Goal: Task Accomplishment & Management: Use online tool/utility

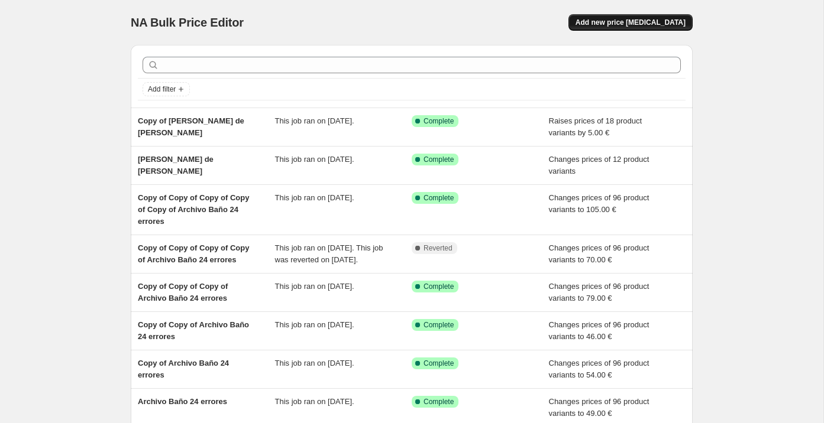
click at [627, 22] on span "Add new price [MEDICAL_DATA]" at bounding box center [630, 22] width 110 height 9
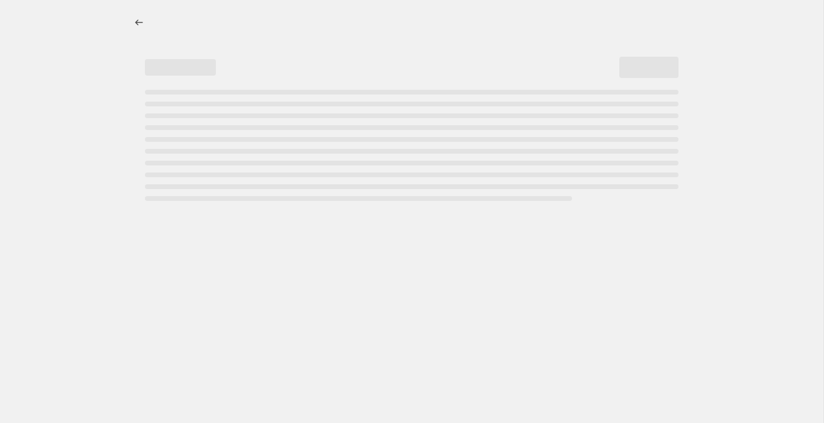
select select "percentage"
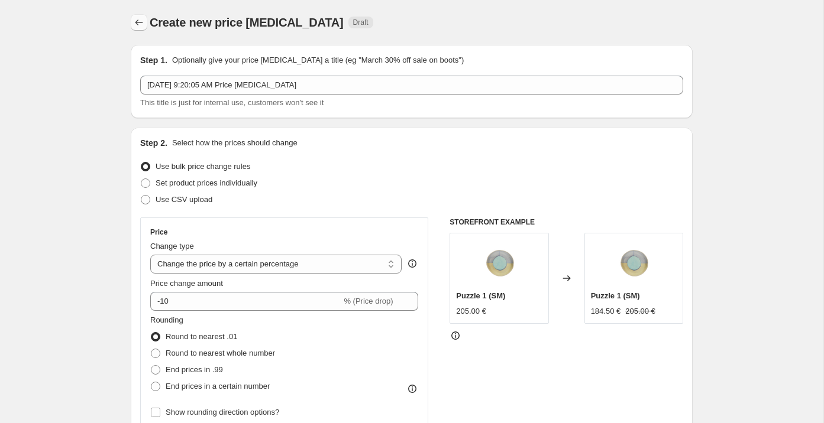
click at [144, 17] on icon "Price change jobs" at bounding box center [139, 23] width 12 height 12
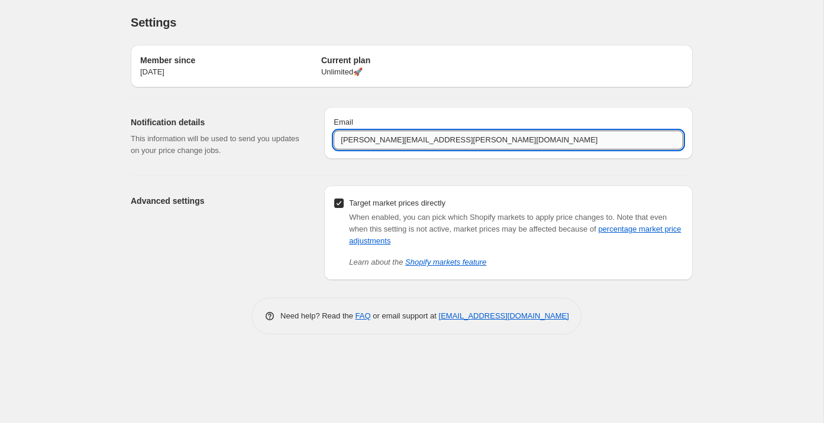
click at [352, 143] on input "[PERSON_NAME][EMAIL_ADDRESS][PERSON_NAME][DOMAIN_NAME]" at bounding box center [509, 140] width 350 height 19
click at [293, 183] on div "Advanced settings Target market prices directly When enabled, you can pick whic…" at bounding box center [406, 228] width 571 height 104
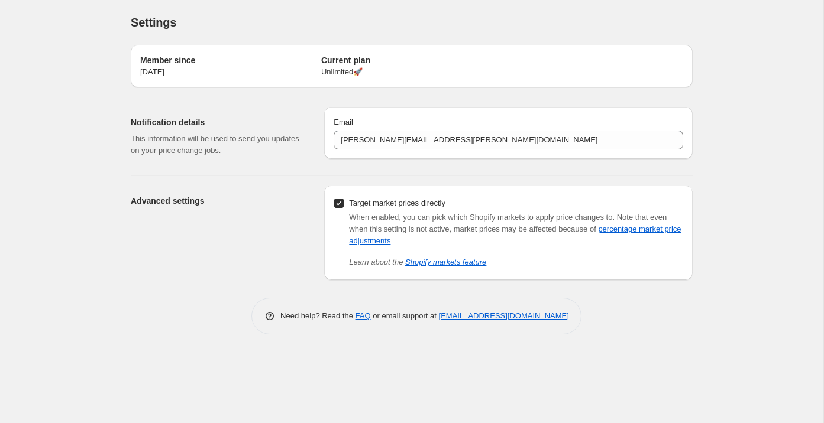
click at [148, 24] on span "Settings" at bounding box center [154, 22] width 46 height 13
click at [180, 21] on div "Settings" at bounding box center [412, 22] width 562 height 17
